Goal: Task Accomplishment & Management: Manage account settings

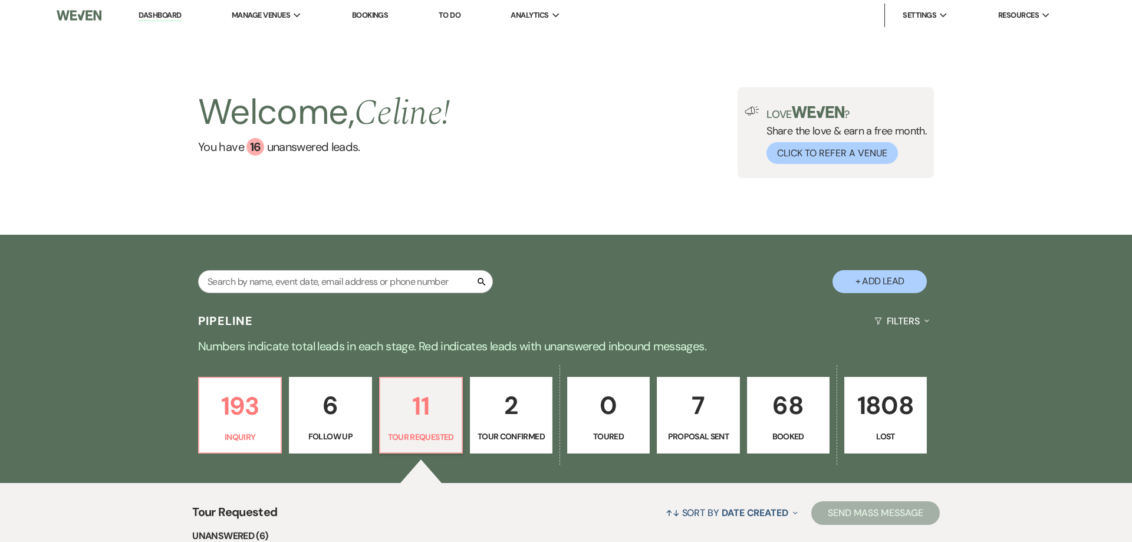
select select "2"
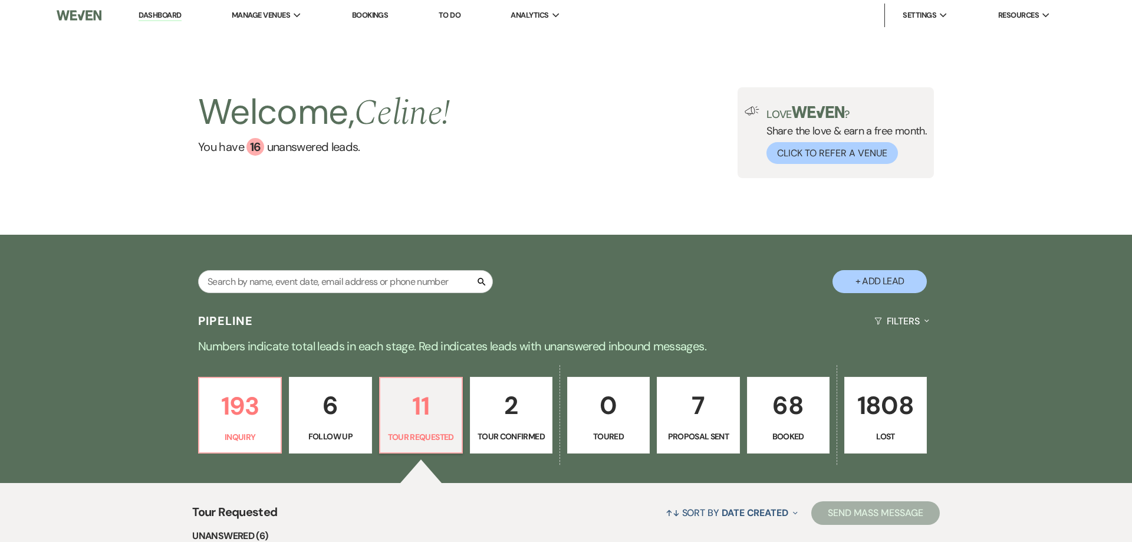
select select "2"
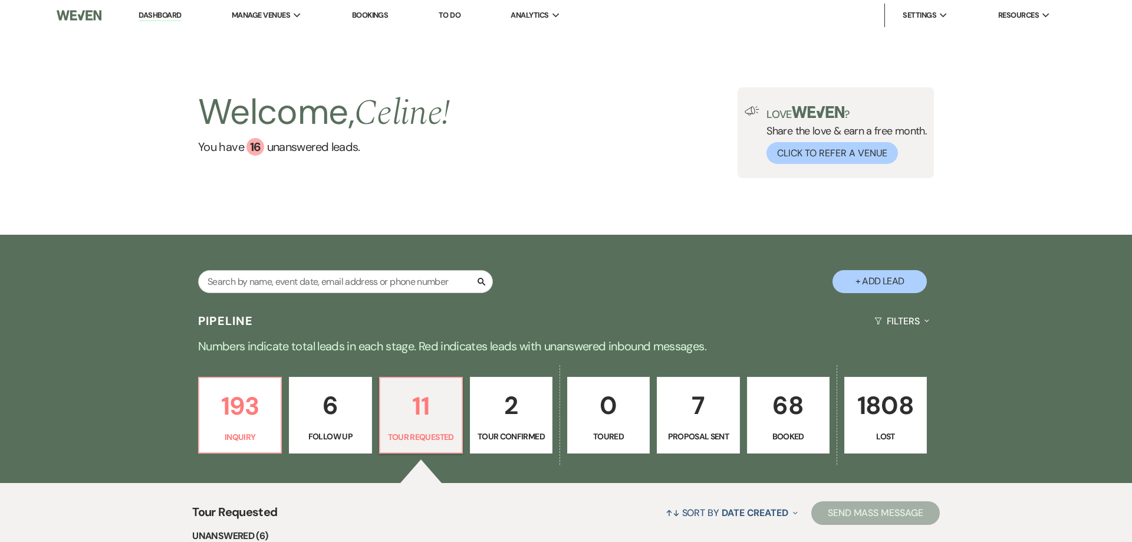
select select "2"
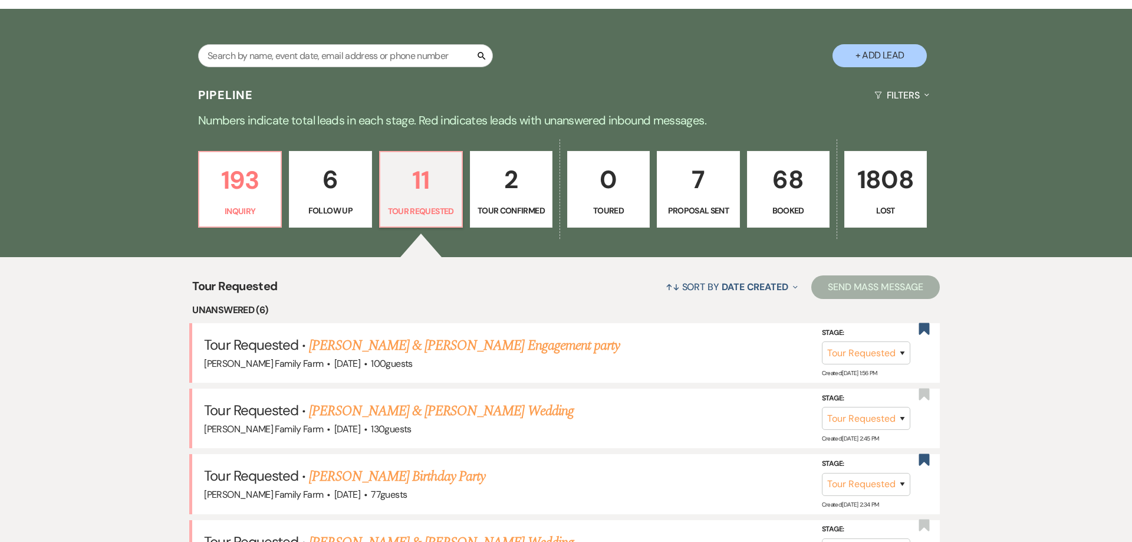
click at [796, 202] on link "68 Booked" at bounding box center [788, 189] width 83 height 77
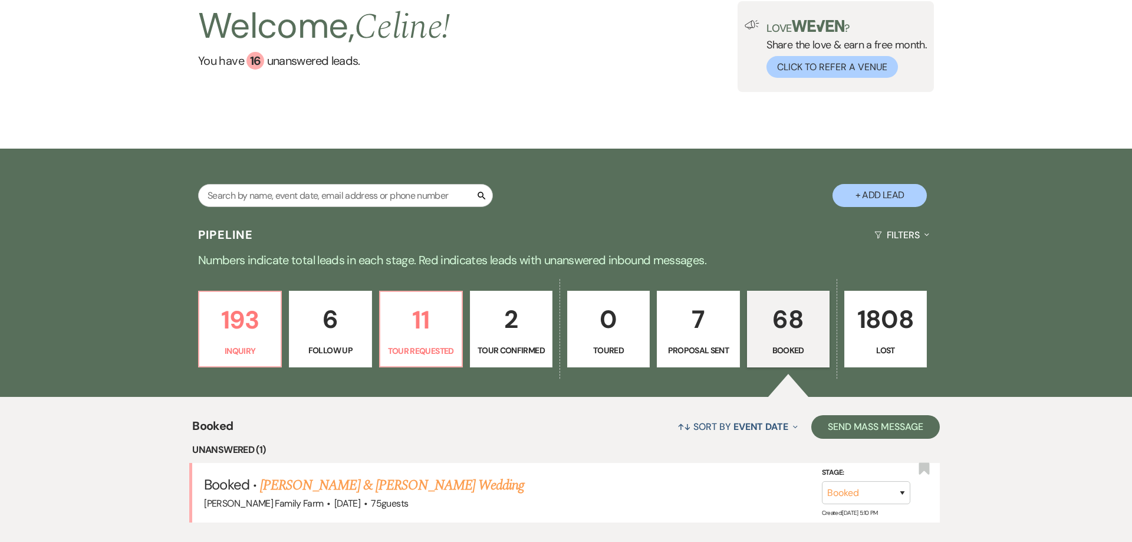
click at [785, 323] on p "68" at bounding box center [788, 318] width 67 height 39
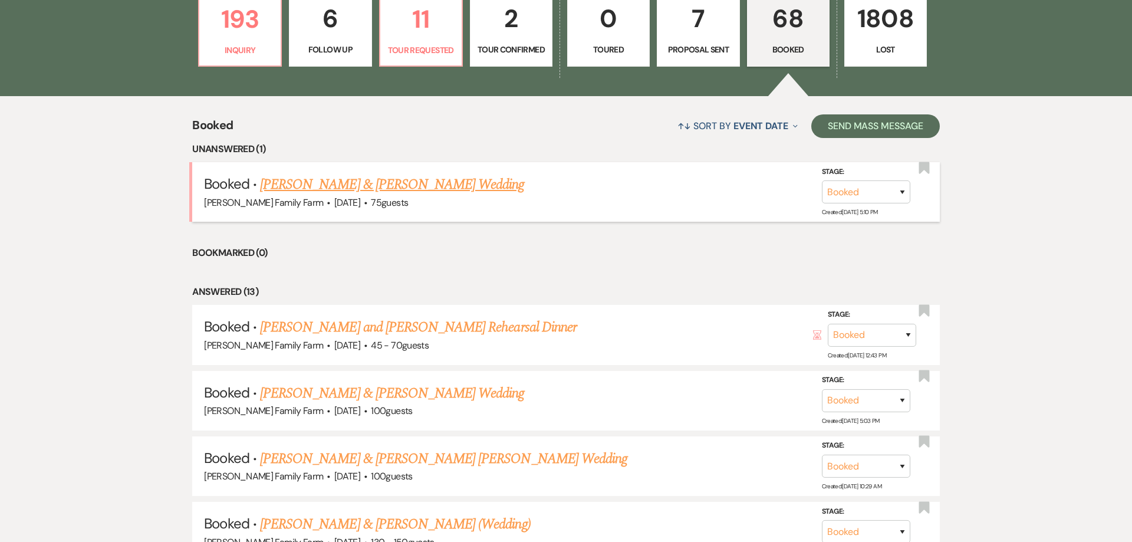
click at [327, 185] on link "[PERSON_NAME] & [PERSON_NAME] Wedding" at bounding box center [392, 184] width 264 height 21
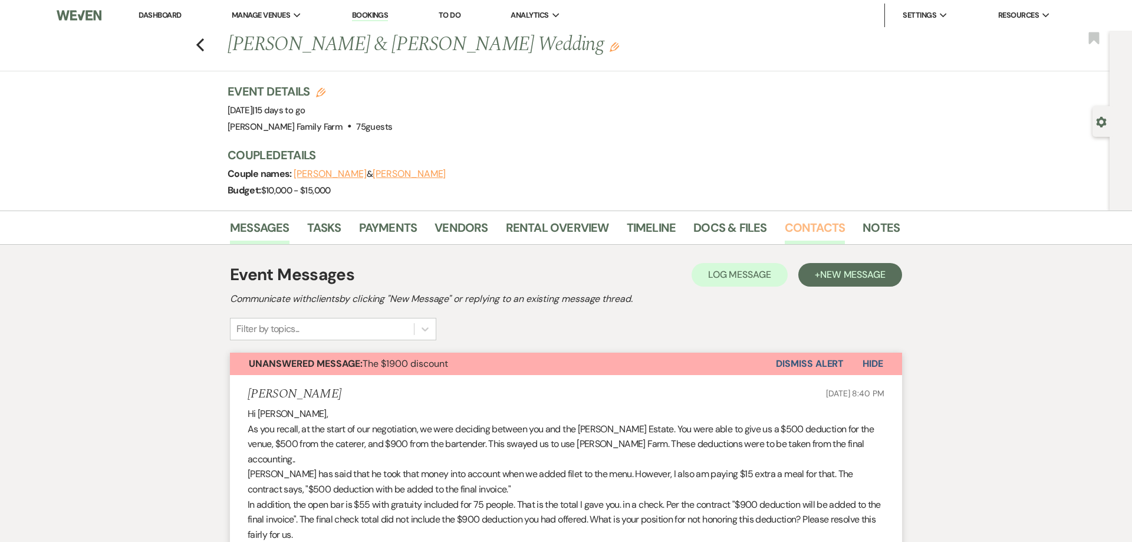
click at [808, 229] on link "Contacts" at bounding box center [815, 231] width 61 height 26
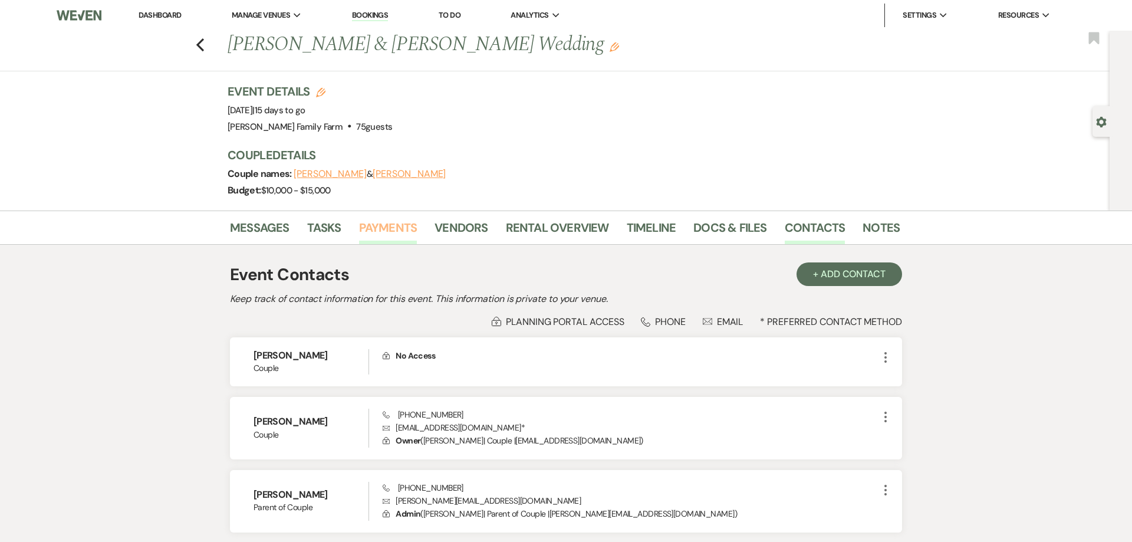
click at [378, 229] on link "Payments" at bounding box center [388, 231] width 58 height 26
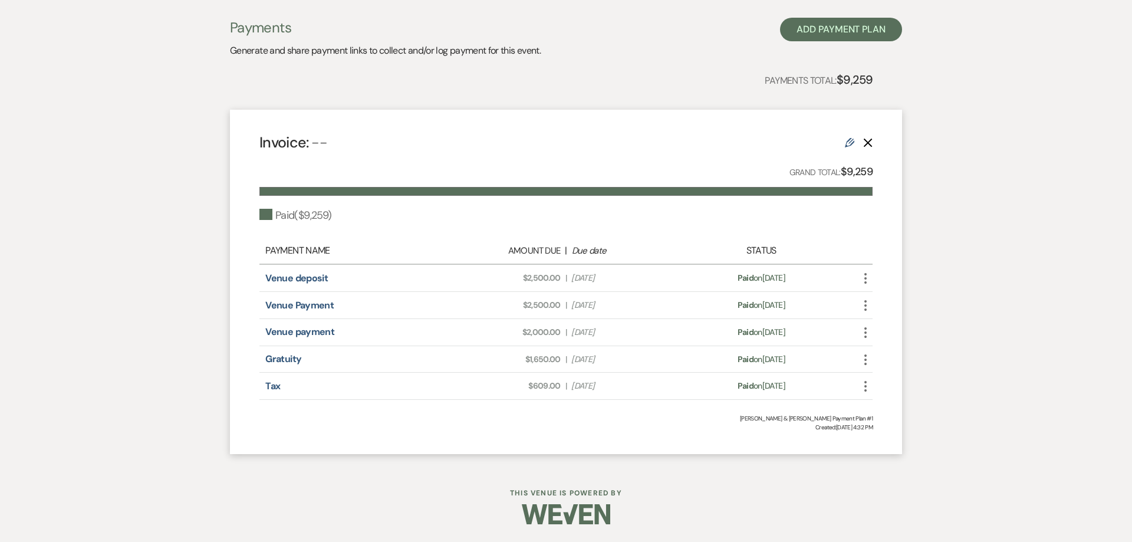
scroll to position [85, 0]
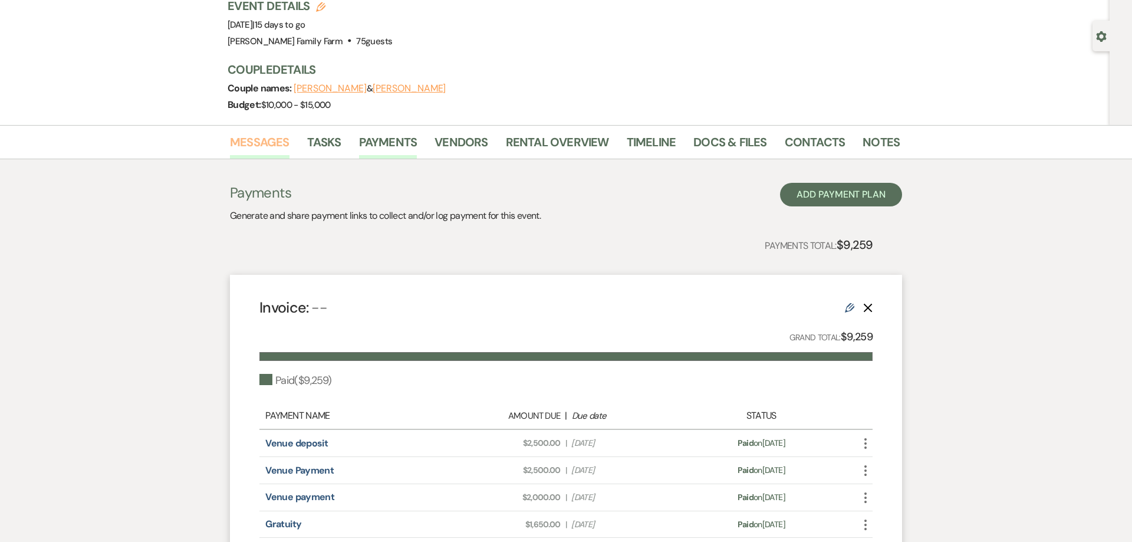
click at [243, 134] on link "Messages" at bounding box center [260, 146] width 60 height 26
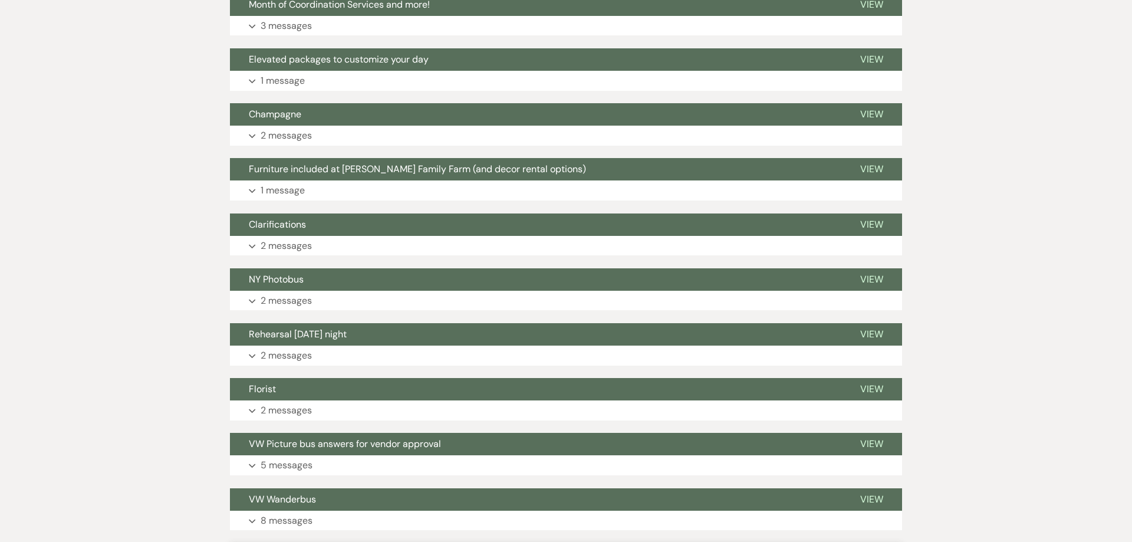
scroll to position [2006, 0]
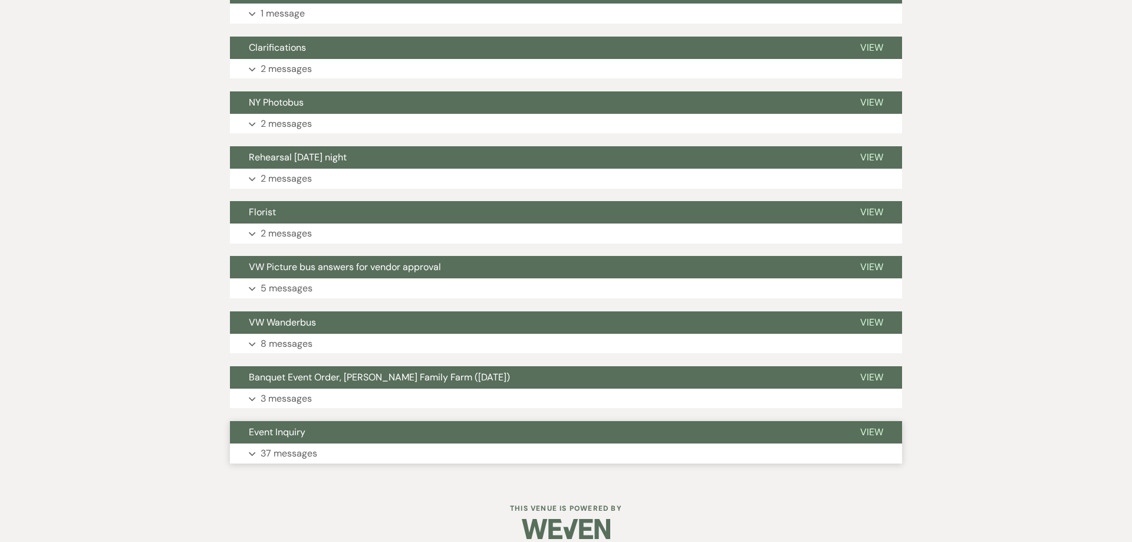
click at [298, 446] on p "37 messages" at bounding box center [289, 453] width 57 height 15
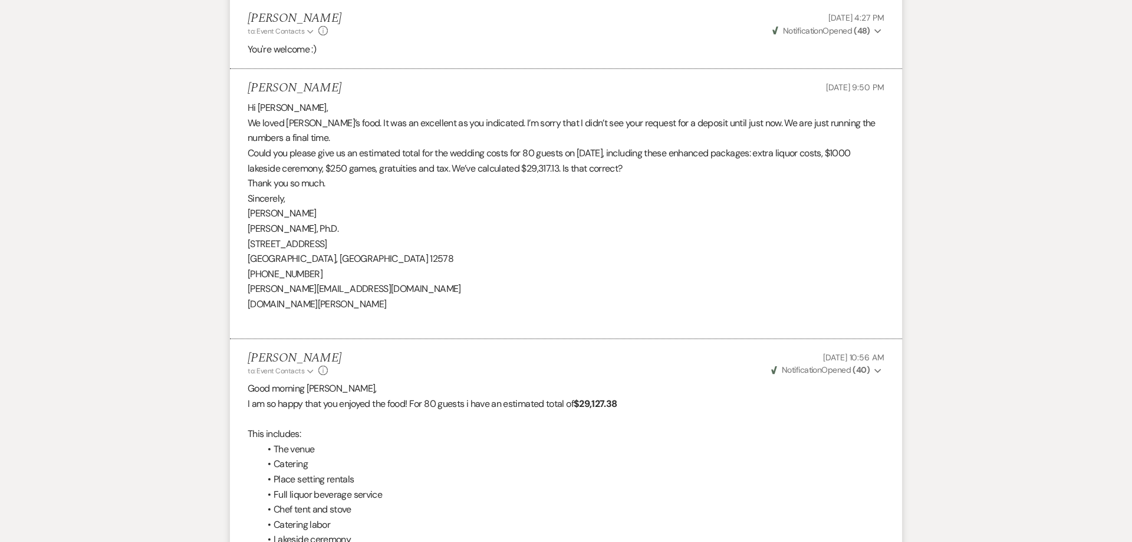
scroll to position [8324, 0]
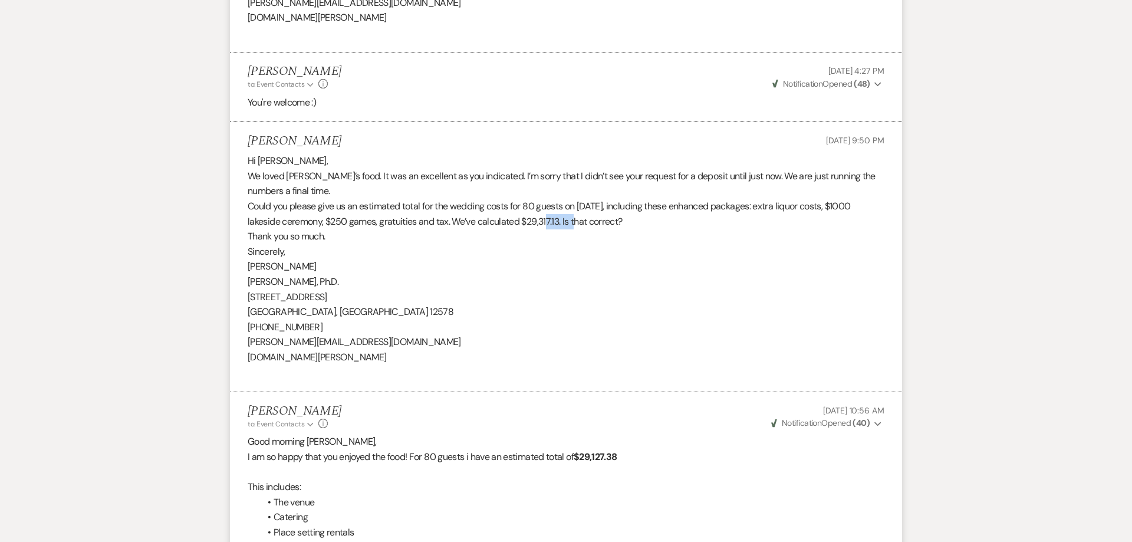
drag, startPoint x: 561, startPoint y: 213, endPoint x: 525, endPoint y: 212, distance: 35.4
click at [525, 212] on div "Hi [PERSON_NAME], We loved [PERSON_NAME]’s food. It was an excellent as you ind…" at bounding box center [566, 267] width 637 height 226
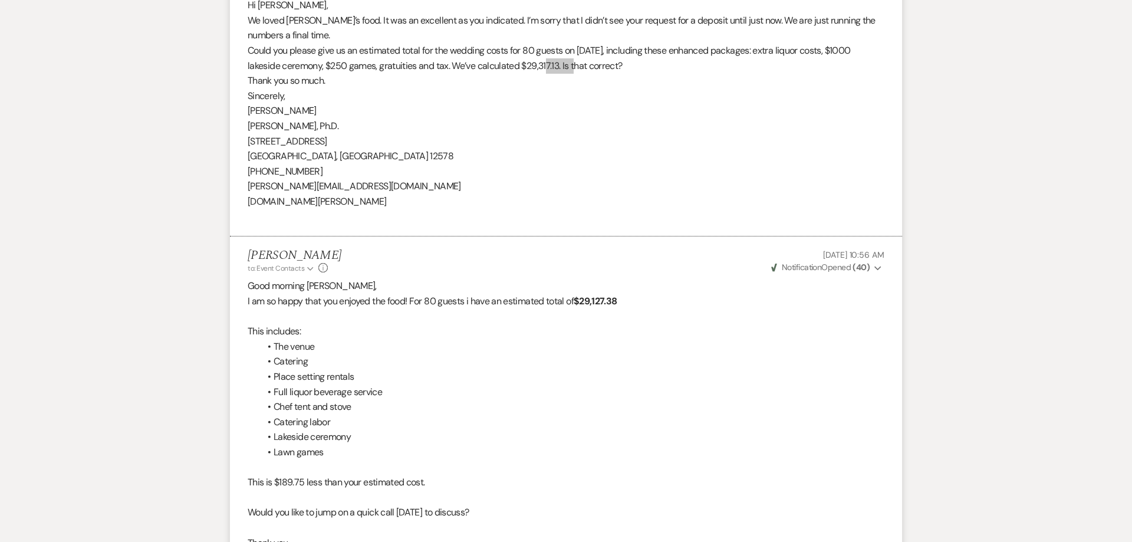
scroll to position [8565, 0]
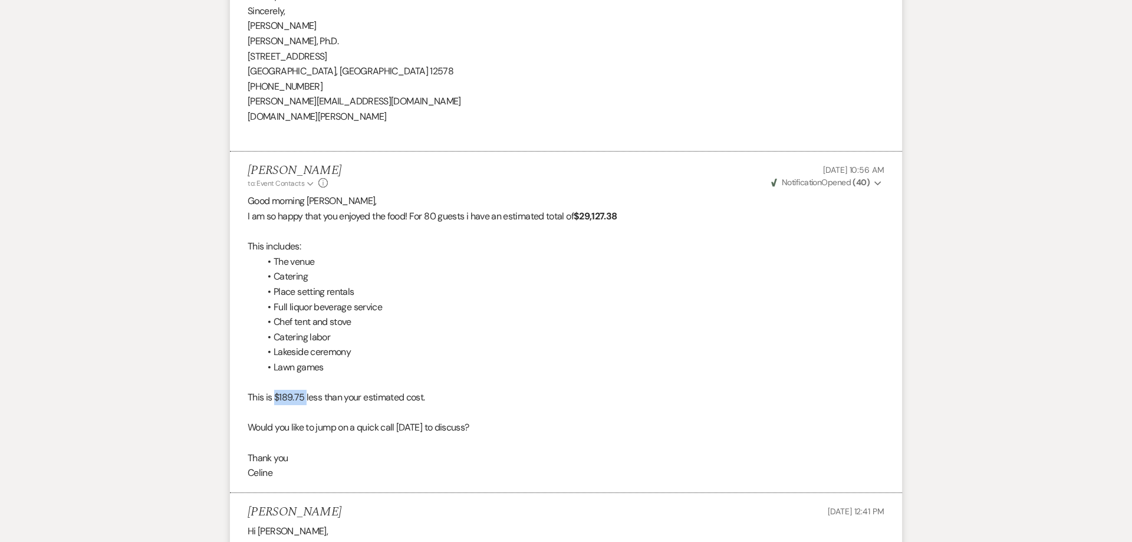
drag, startPoint x: 276, startPoint y: 386, endPoint x: 305, endPoint y: 387, distance: 28.3
click at [305, 390] on p "This is $189.75 less than your estimated cost." at bounding box center [566, 397] width 637 height 15
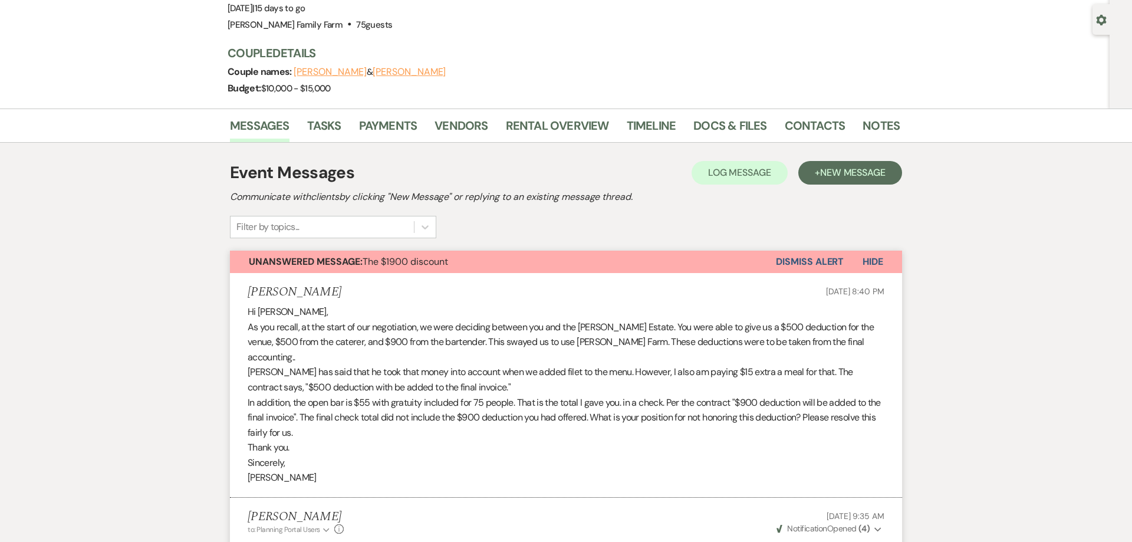
scroll to position [0, 0]
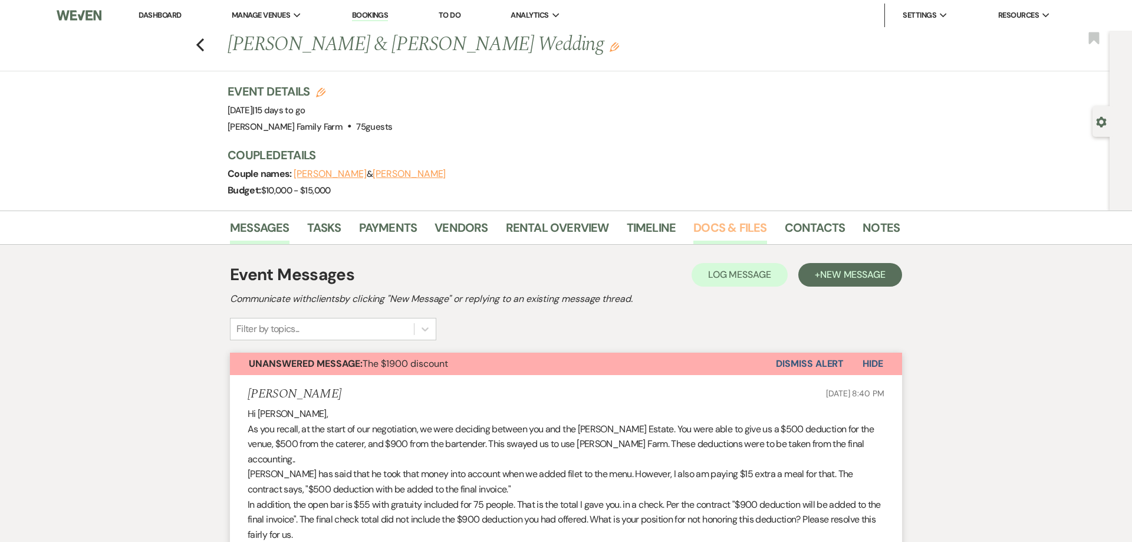
click at [713, 233] on link "Docs & Files" at bounding box center [729, 231] width 73 height 26
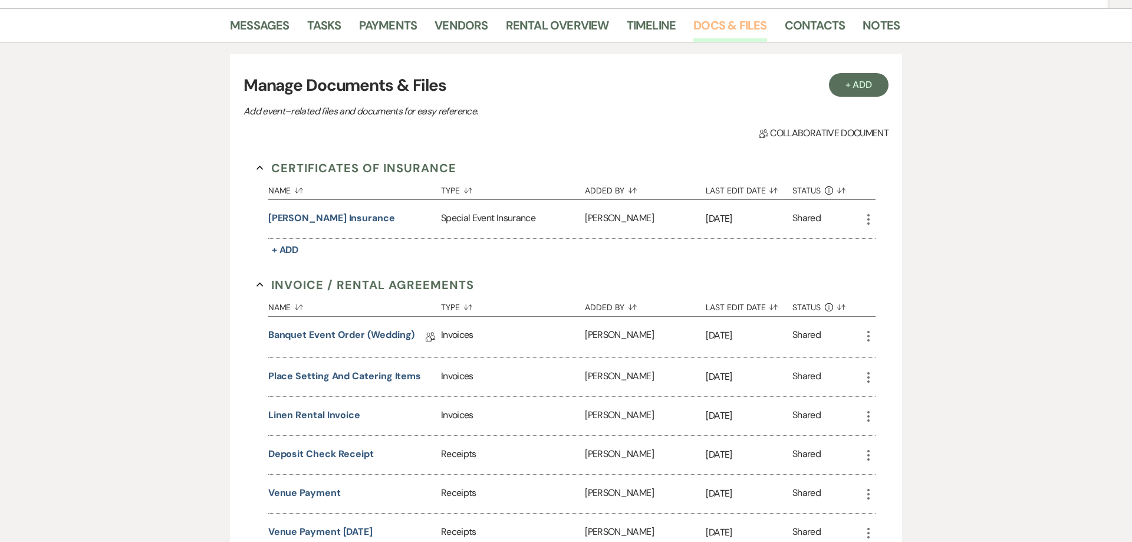
scroll to position [226, 0]
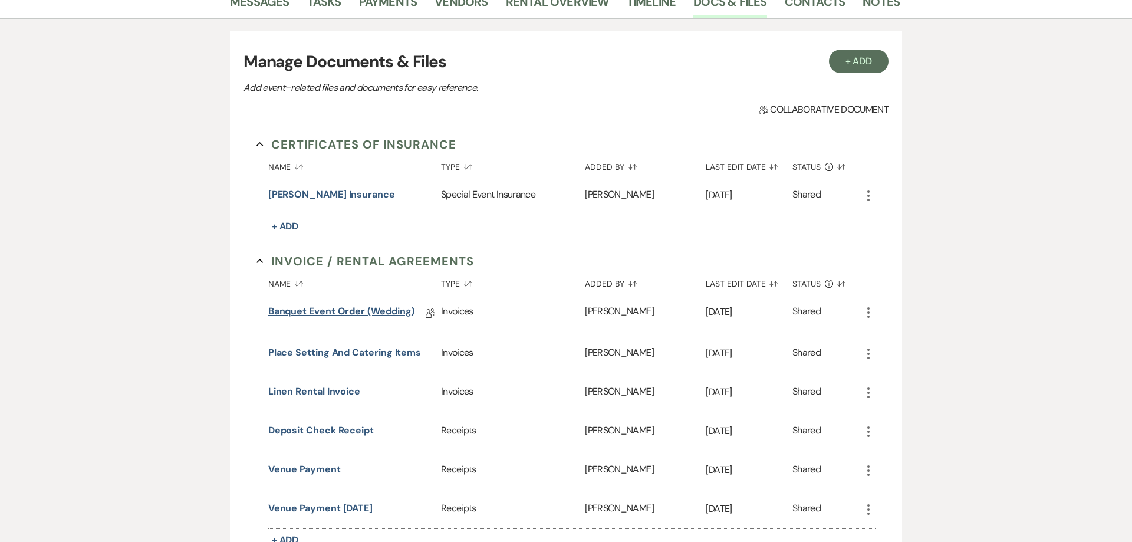
click at [356, 311] on link "Banquet Event Order (wedding)" at bounding box center [341, 313] width 147 height 18
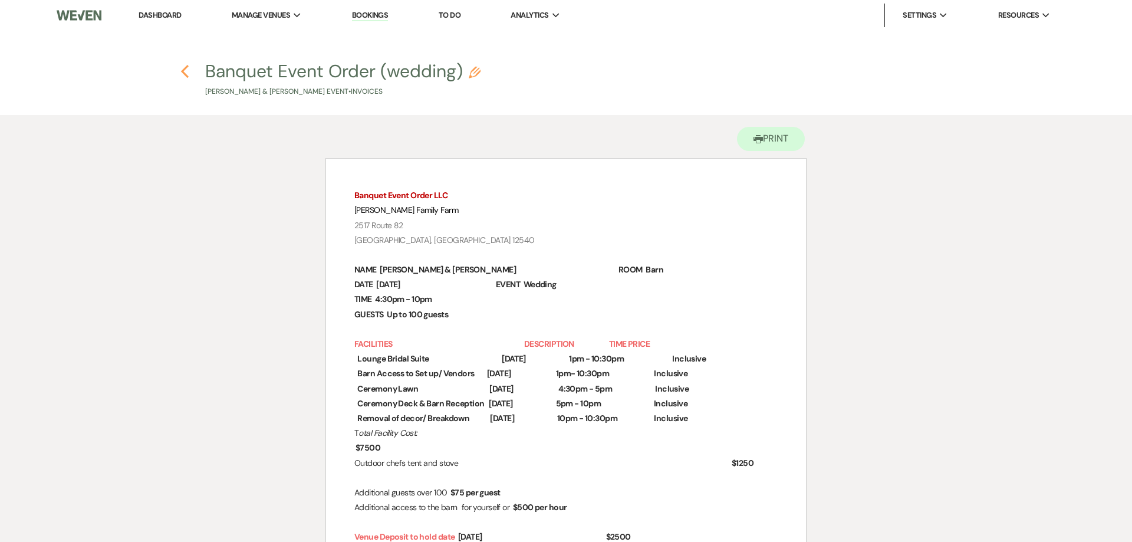
click at [187, 73] on icon "Previous" at bounding box center [184, 71] width 9 height 14
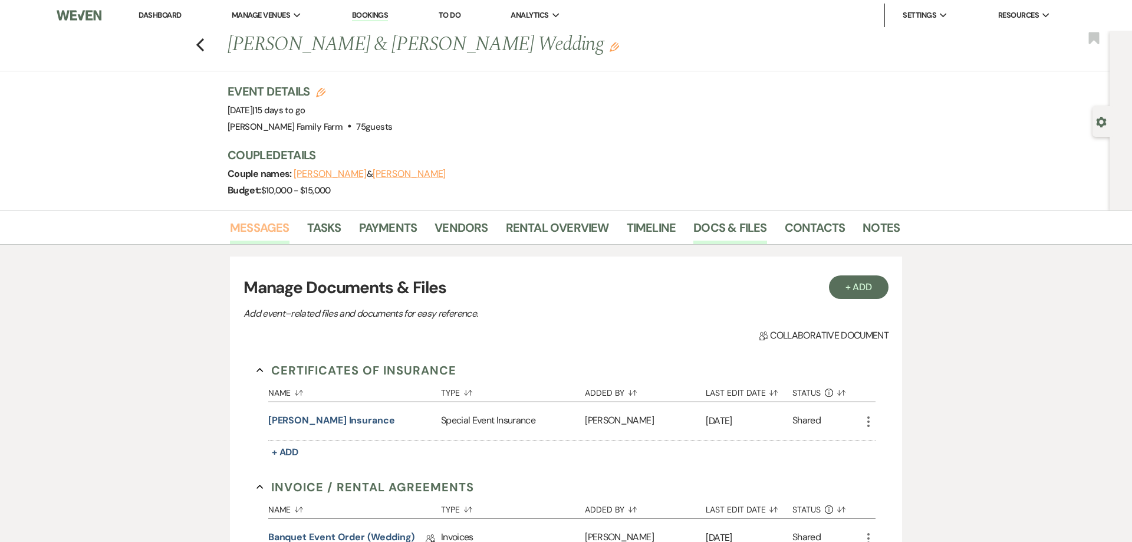
click at [264, 227] on link "Messages" at bounding box center [260, 231] width 60 height 26
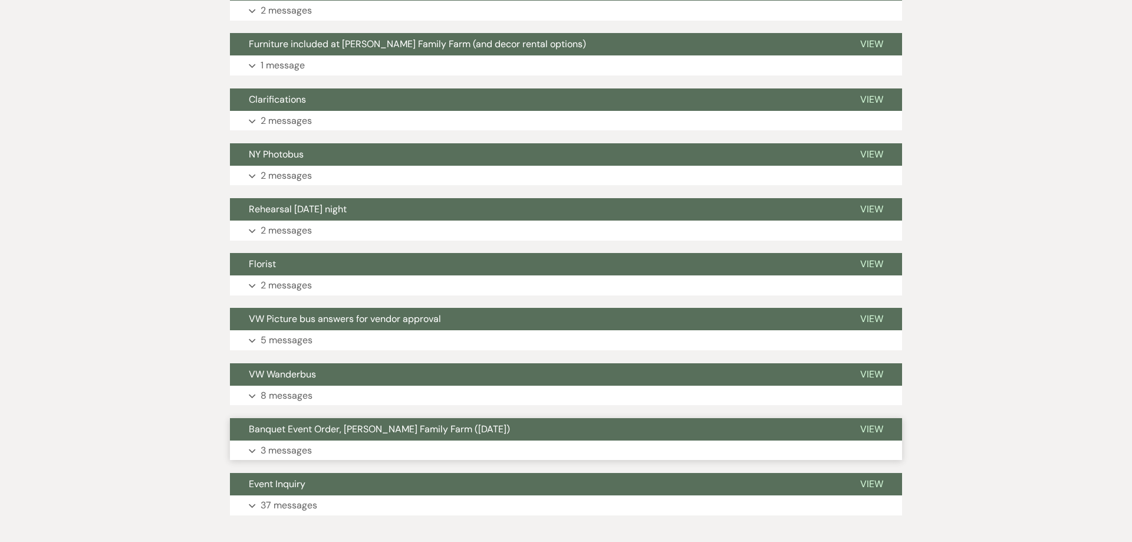
scroll to position [2006, 0]
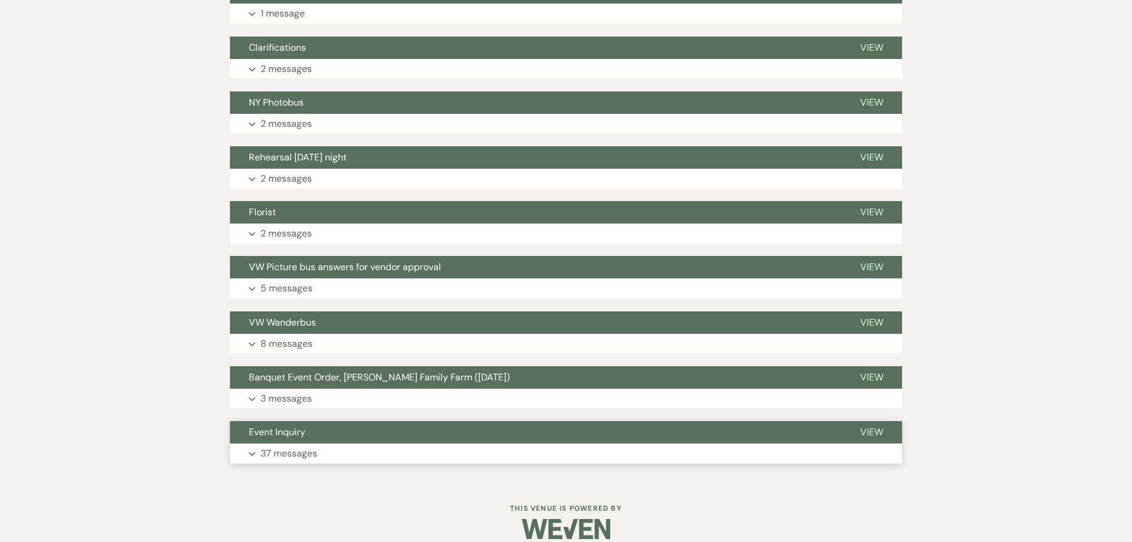
click at [297, 446] on p "37 messages" at bounding box center [289, 453] width 57 height 15
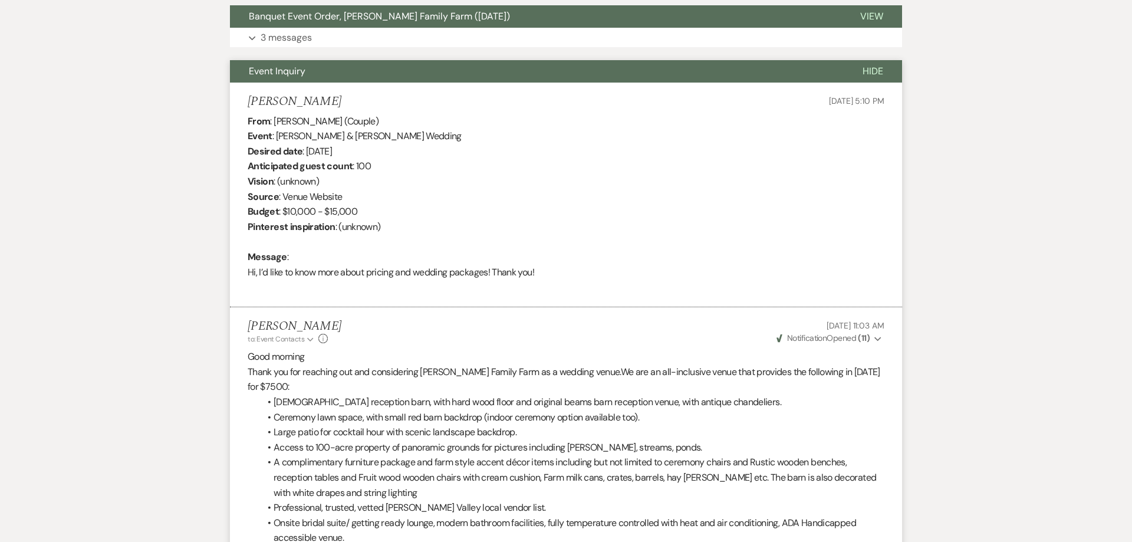
scroll to position [2021, 0]
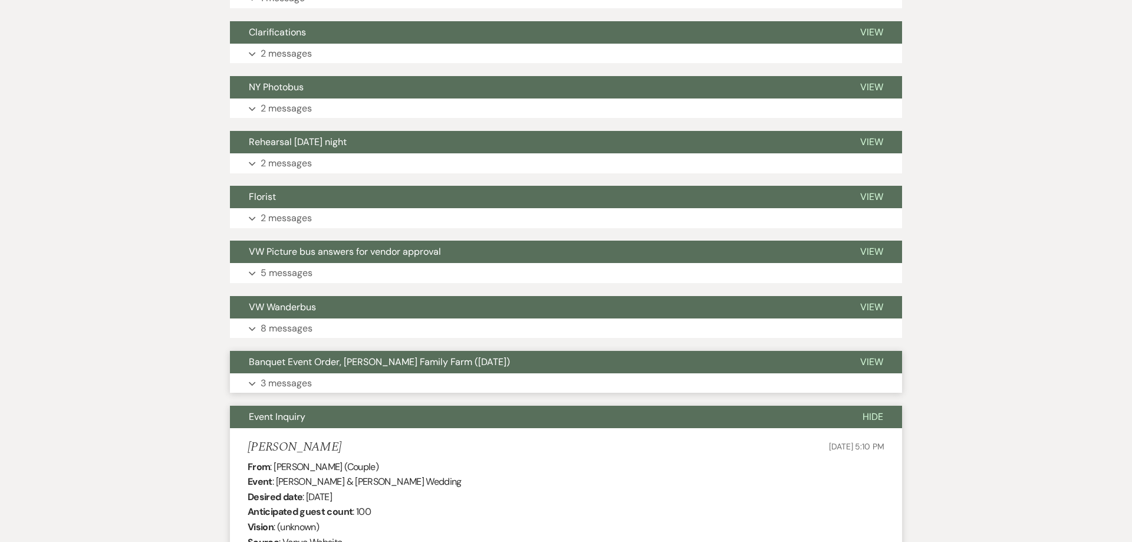
click at [307, 376] on p "3 messages" at bounding box center [286, 383] width 51 height 15
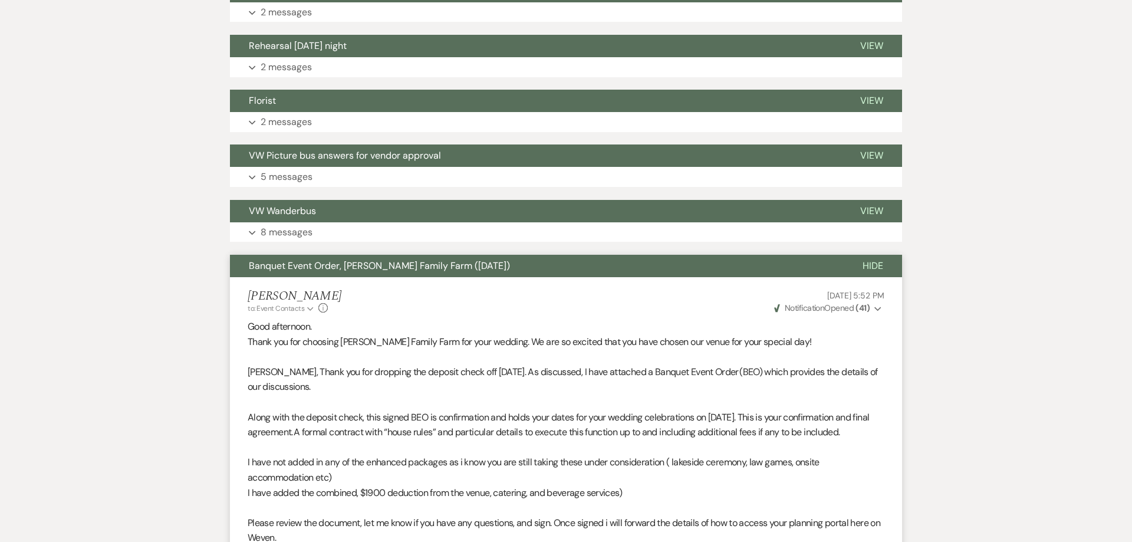
scroll to position [2157, 0]
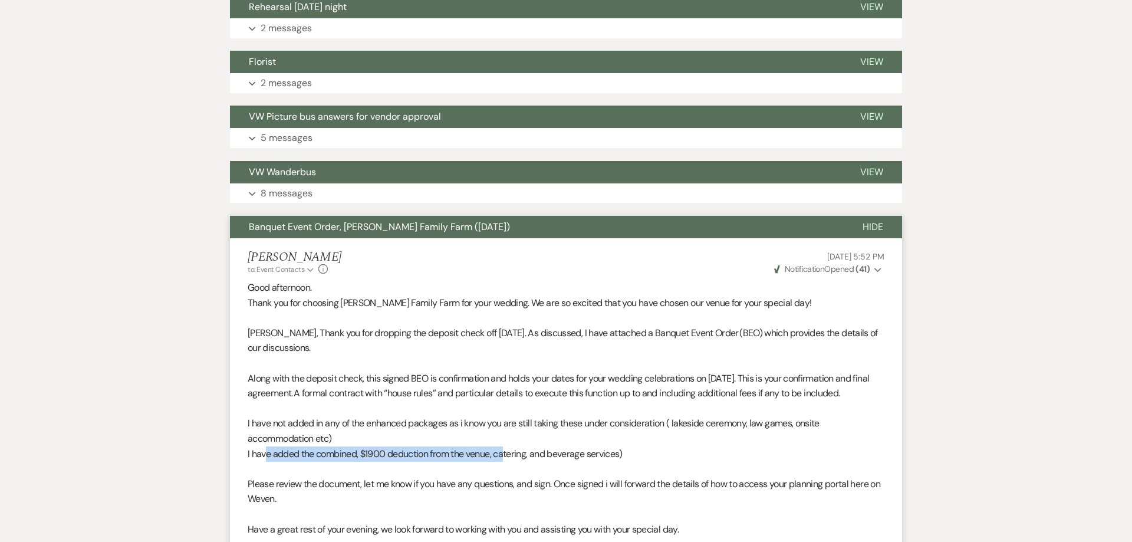
drag, startPoint x: 268, startPoint y: 442, endPoint x: 505, endPoint y: 445, distance: 237.6
click at [505, 446] on p "I have added the combined, $1900 deduction from the venue, catering, and bevera…" at bounding box center [566, 453] width 637 height 15
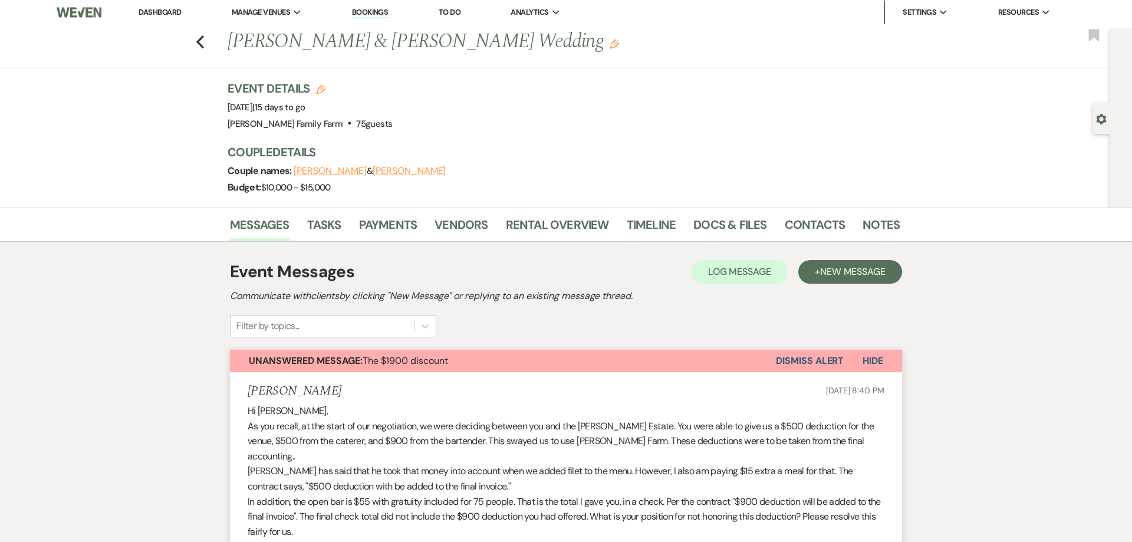
scroll to position [0, 0]
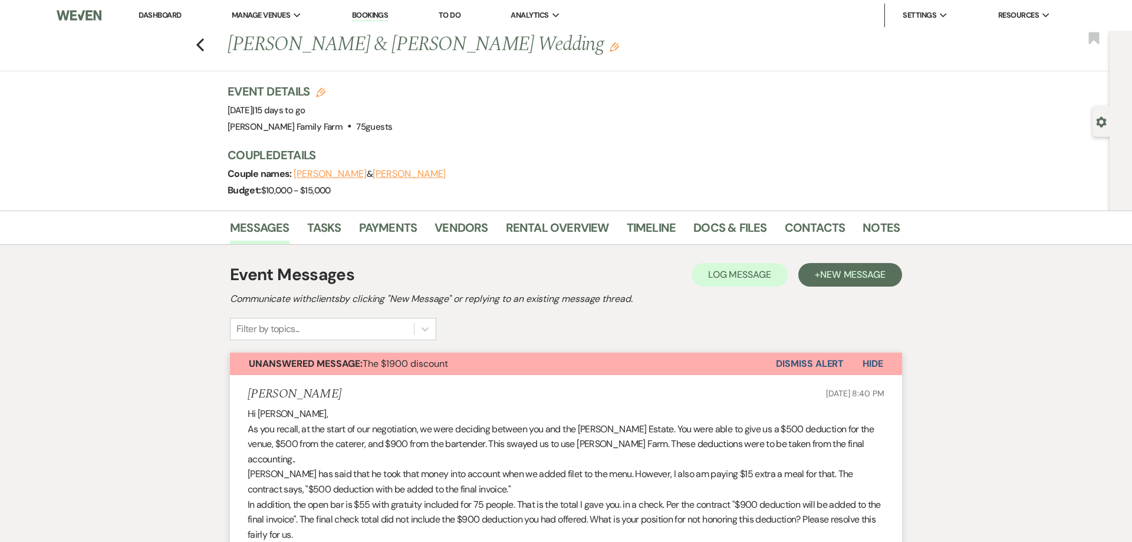
click at [409, 369] on span "Unanswered Message: The $1900 discount" at bounding box center [348, 363] width 199 height 12
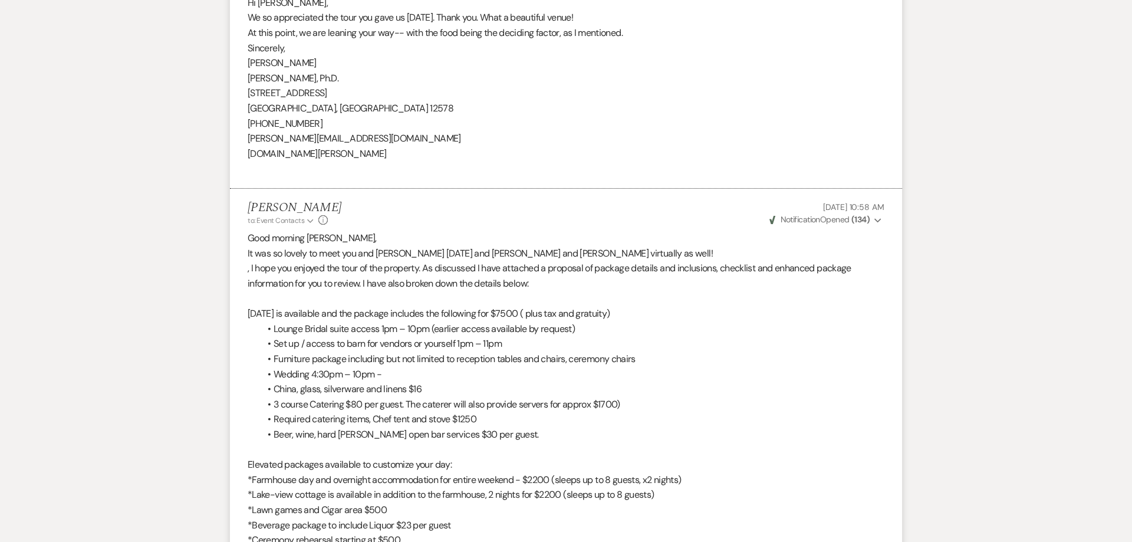
scroll to position [5923, 0]
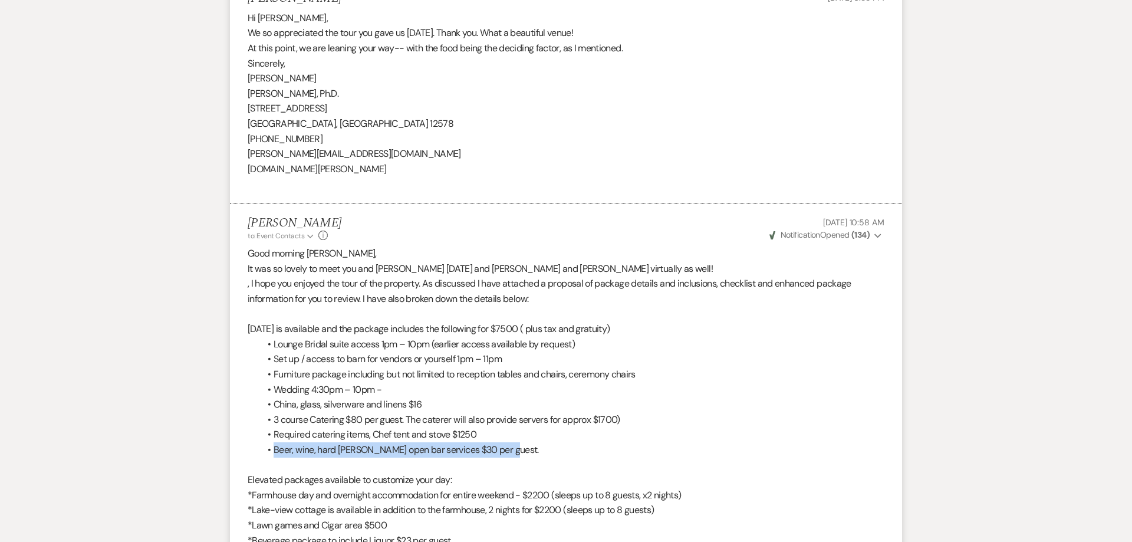
drag, startPoint x: 274, startPoint y: 438, endPoint x: 509, endPoint y: 440, distance: 235.8
click at [509, 442] on li "Beer, wine, hard [PERSON_NAME] open bar services $30 per guest." at bounding box center [571, 449] width 625 height 15
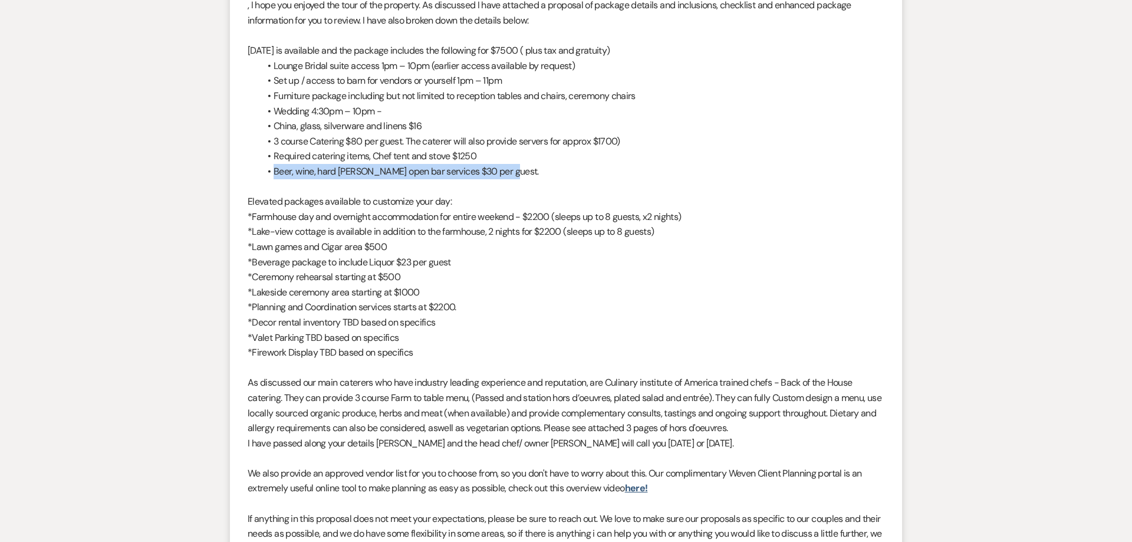
scroll to position [6043, 0]
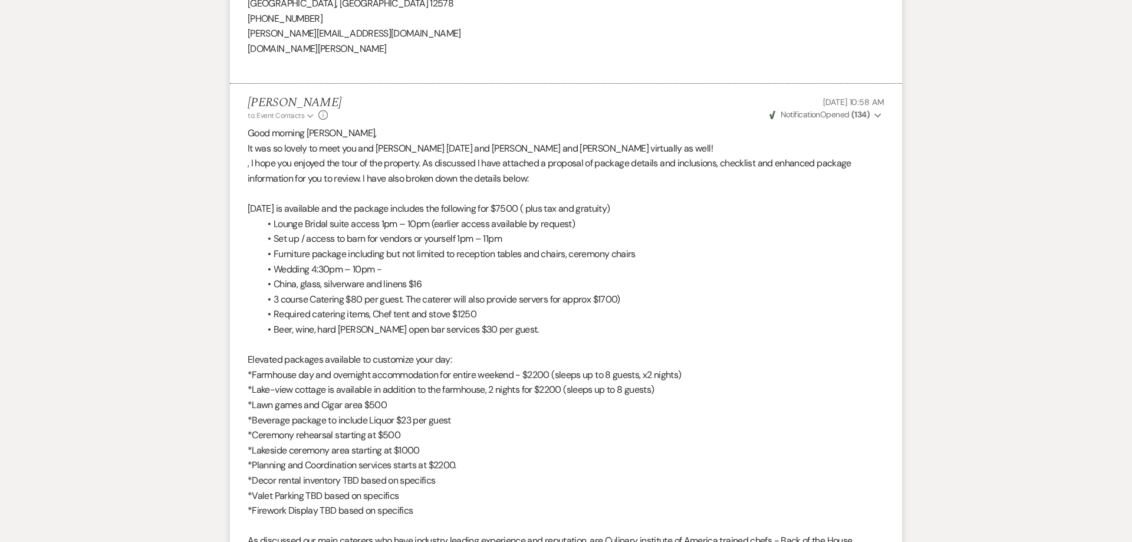
click at [308, 337] on p at bounding box center [566, 344] width 637 height 15
drag, startPoint x: 439, startPoint y: 316, endPoint x: 500, endPoint y: 323, distance: 61.7
click at [500, 323] on div "Good morning [PERSON_NAME], It was so lovely to meet you and [PERSON_NAME] [DAT…" at bounding box center [566, 541] width 637 height 830
click at [357, 413] on p "*Beverage package to include Liquor $23 per guest" at bounding box center [566, 420] width 637 height 15
click at [408, 413] on p "*Beverage package to include Liquor $23 per guest" at bounding box center [566, 420] width 637 height 15
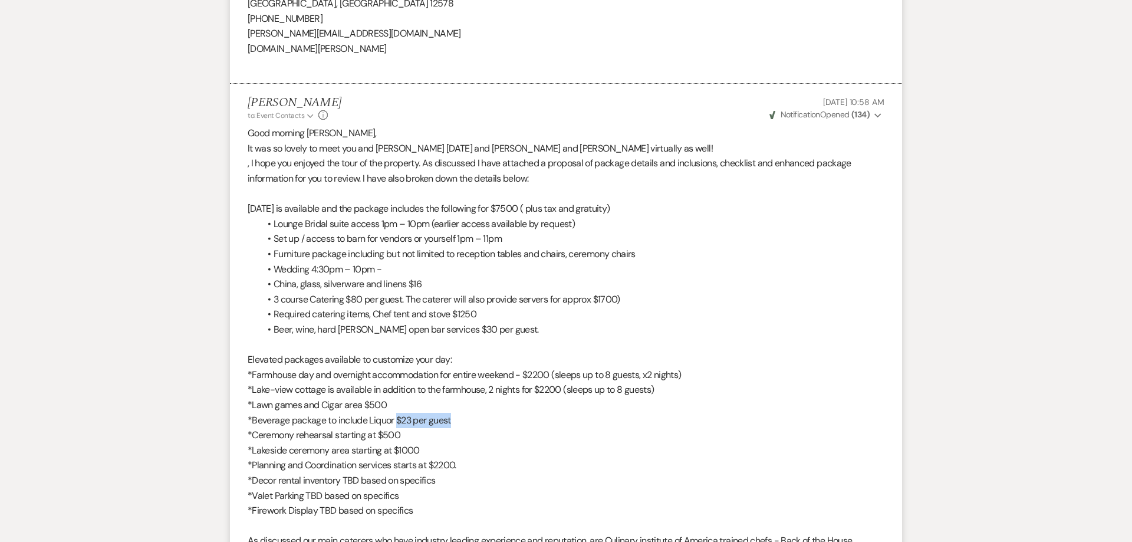
drag, startPoint x: 452, startPoint y: 406, endPoint x: 398, endPoint y: 409, distance: 54.4
click at [398, 413] on p "*Beverage package to include Liquor $23 per guest" at bounding box center [566, 420] width 637 height 15
drag, startPoint x: 338, startPoint y: 400, endPoint x: 454, endPoint y: 410, distance: 116.5
click at [454, 413] on p "*Beverage package to include Liquor $23 per guest" at bounding box center [566, 420] width 637 height 15
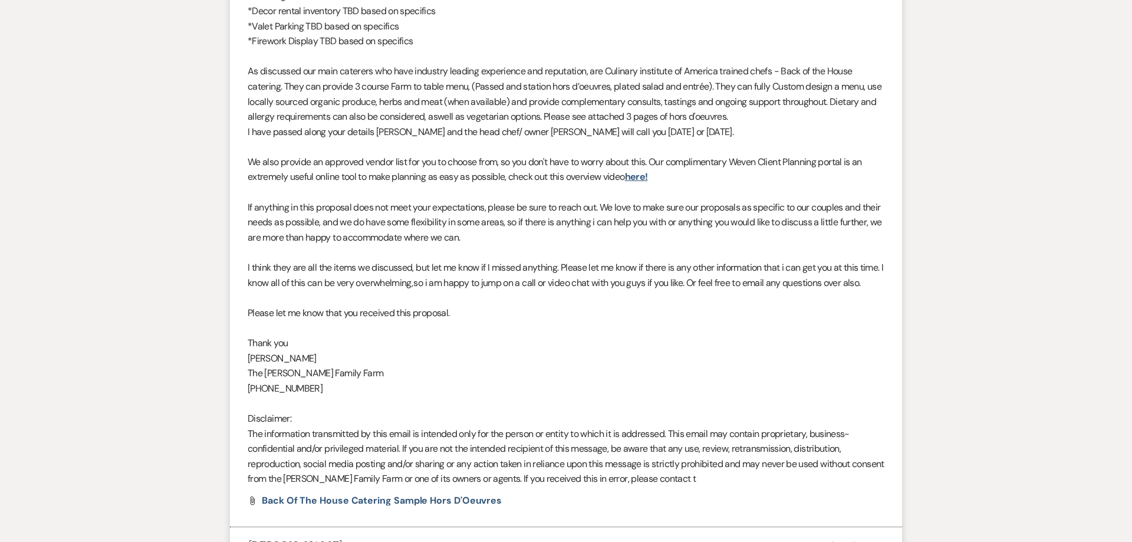
click at [454, 410] on div "Good morning [PERSON_NAME], It was so lovely to meet you and [PERSON_NAME] [DAT…" at bounding box center [566, 71] width 637 height 830
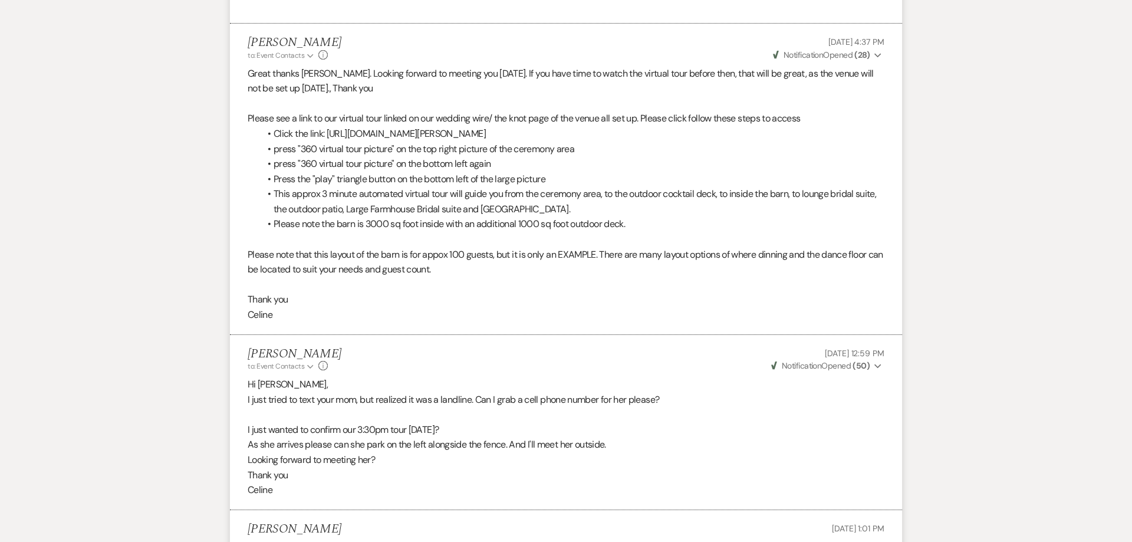
scroll to position [4976, 0]
